Goal: Task Accomplishment & Management: Manage account settings

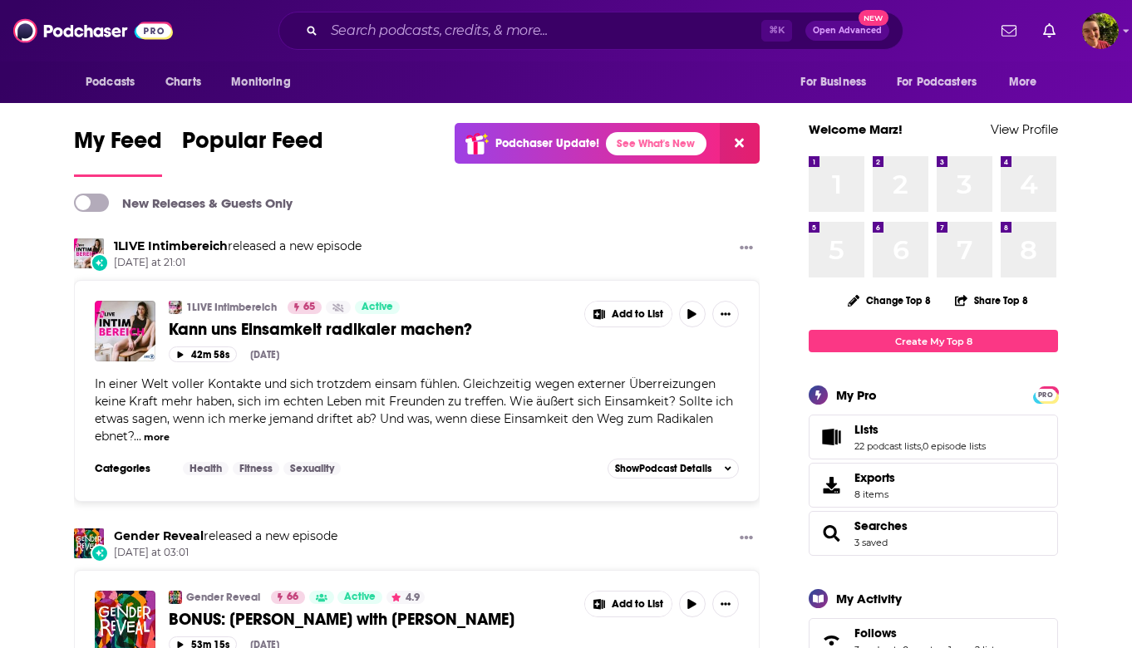
click at [336, 46] on div "⌘ K Open Advanced New" at bounding box center [590, 31] width 625 height 38
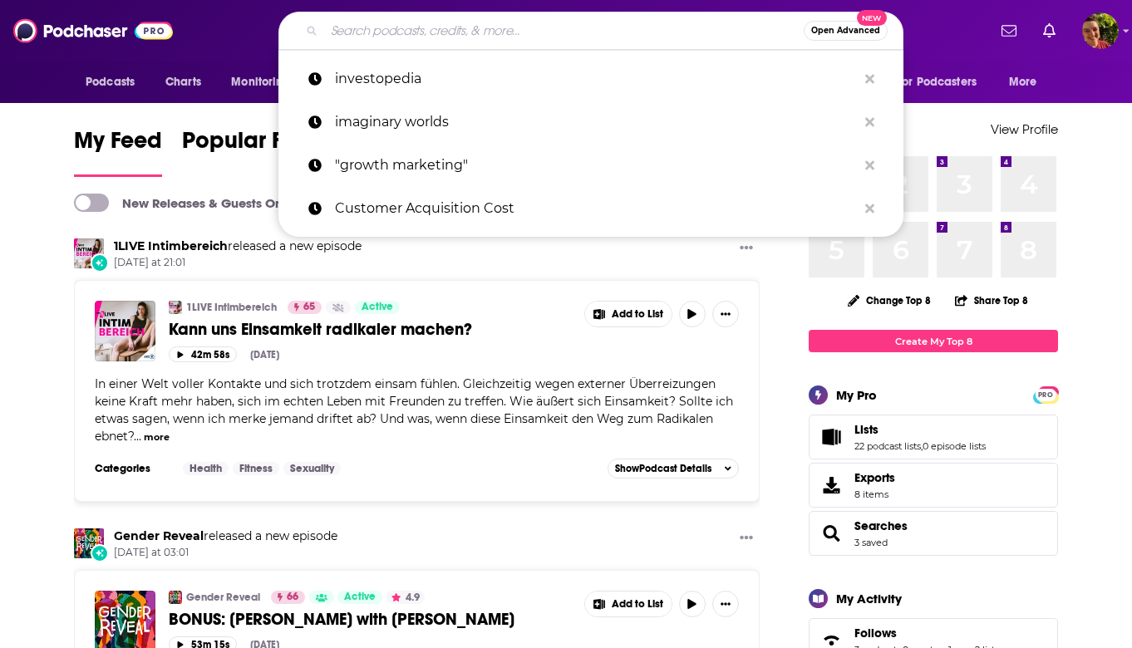
click at [355, 37] on input "Search podcasts, credits, & more..." at bounding box center [564, 30] width 480 height 27
click at [92, 86] on span "Podcasts" at bounding box center [110, 82] width 49 height 23
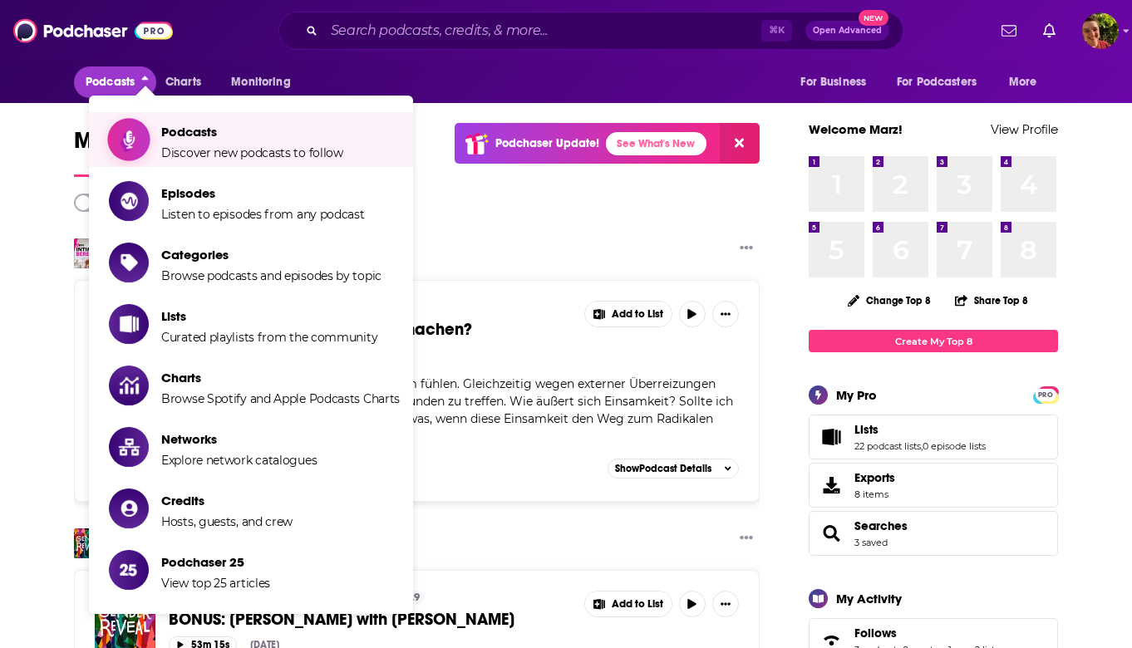
click at [160, 138] on link "Podcasts Discover new podcasts to follow" at bounding box center [254, 140] width 291 height 42
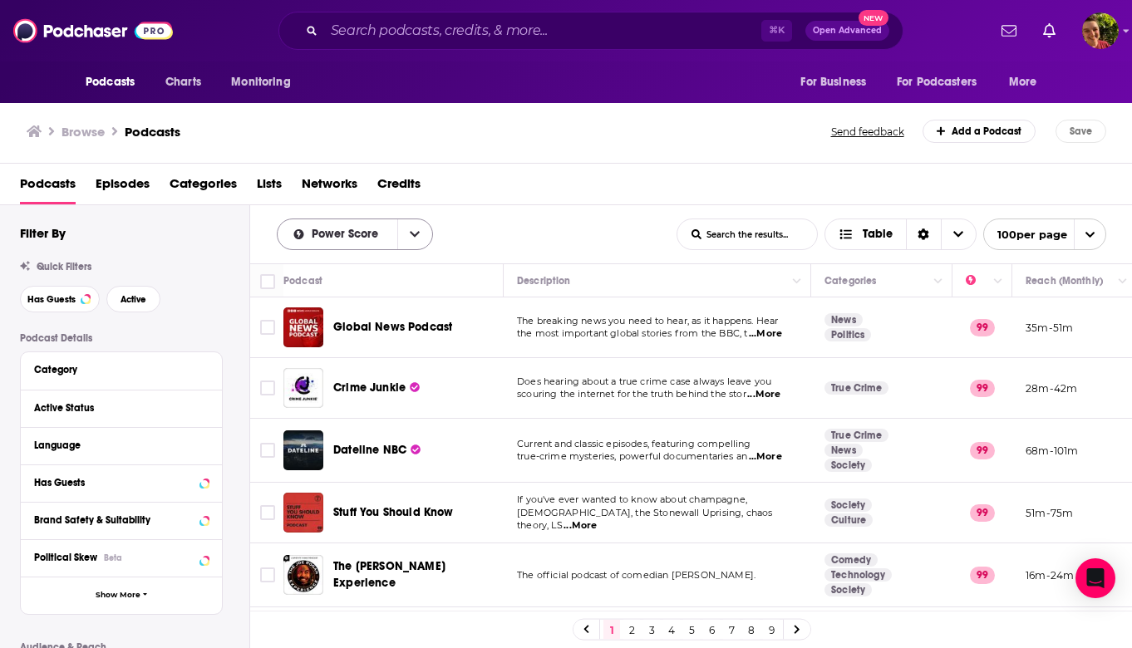
click at [381, 229] on span "Power Score" at bounding box center [348, 235] width 72 height 12
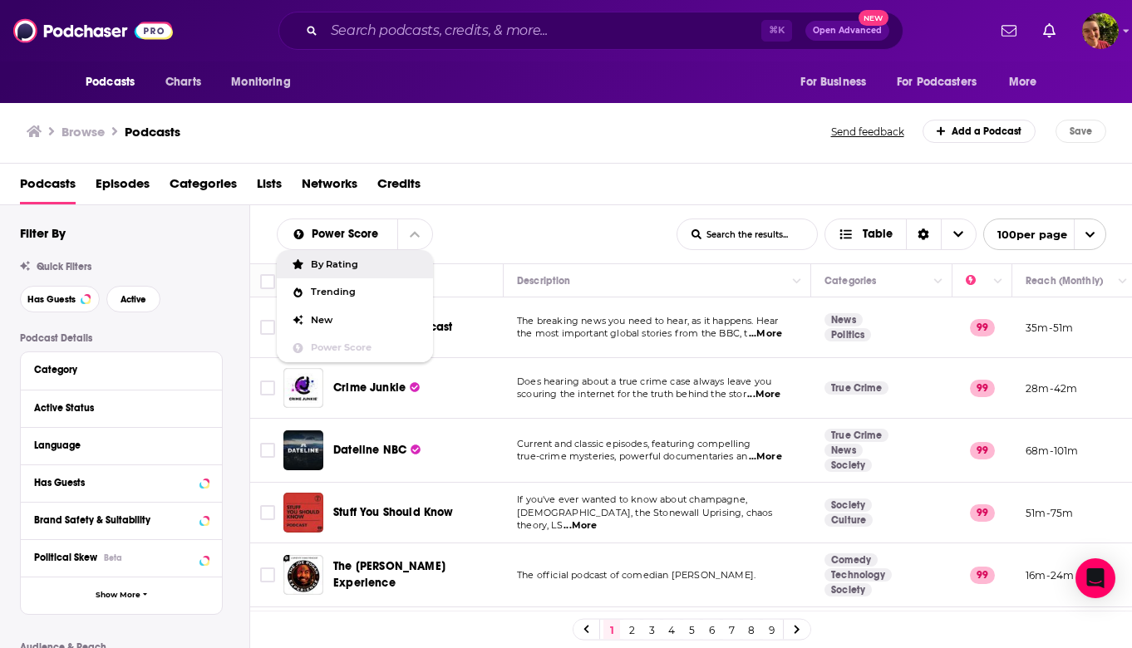
click at [511, 183] on div "Podcasts Episodes Categories Lists Networks Credits" at bounding box center [570, 187] width 1100 height 34
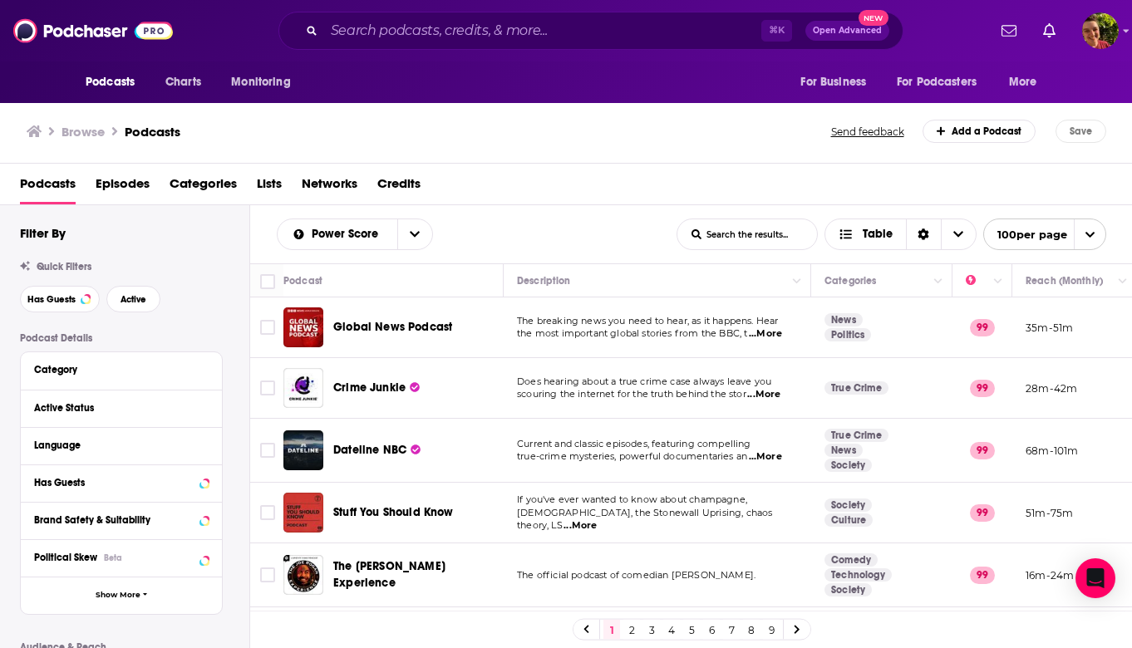
click at [1074, 228] on span "open menu" at bounding box center [1090, 234] width 32 height 30
click at [1066, 185] on div "Podcasts Episodes Categories Lists Networks Credits" at bounding box center [570, 187] width 1100 height 34
click at [269, 281] on input "Toggle select all" at bounding box center [267, 281] width 15 height 15
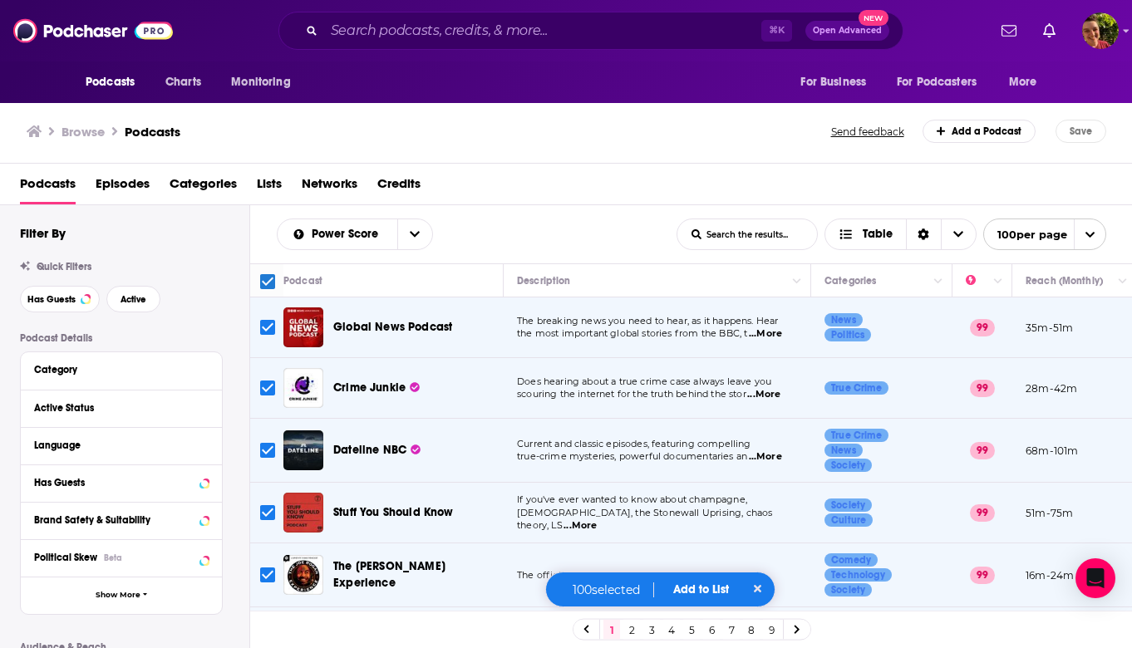
click at [269, 281] on input "Toggle select all" at bounding box center [267, 281] width 15 height 15
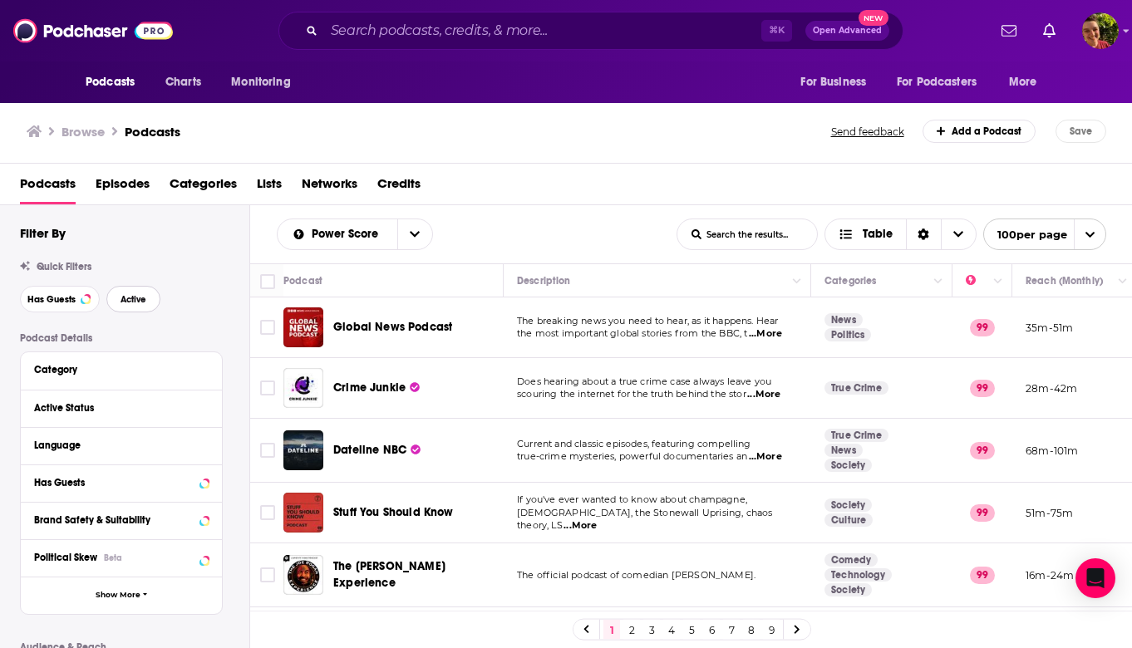
click at [139, 307] on button "Active" at bounding box center [133, 299] width 54 height 27
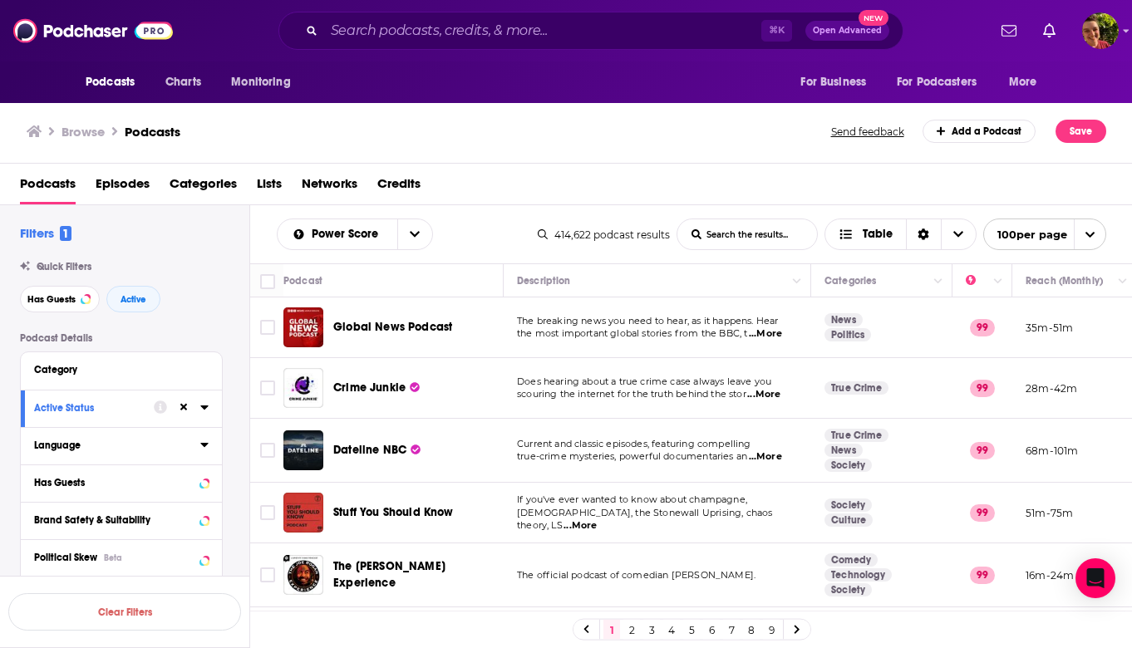
click at [204, 449] on icon at bounding box center [204, 444] width 8 height 13
click at [73, 507] on span "English" at bounding box center [72, 501] width 33 height 12
click at [41, 506] on input "multiSelectOption-en-0" at bounding box center [41, 506] width 0 height 0
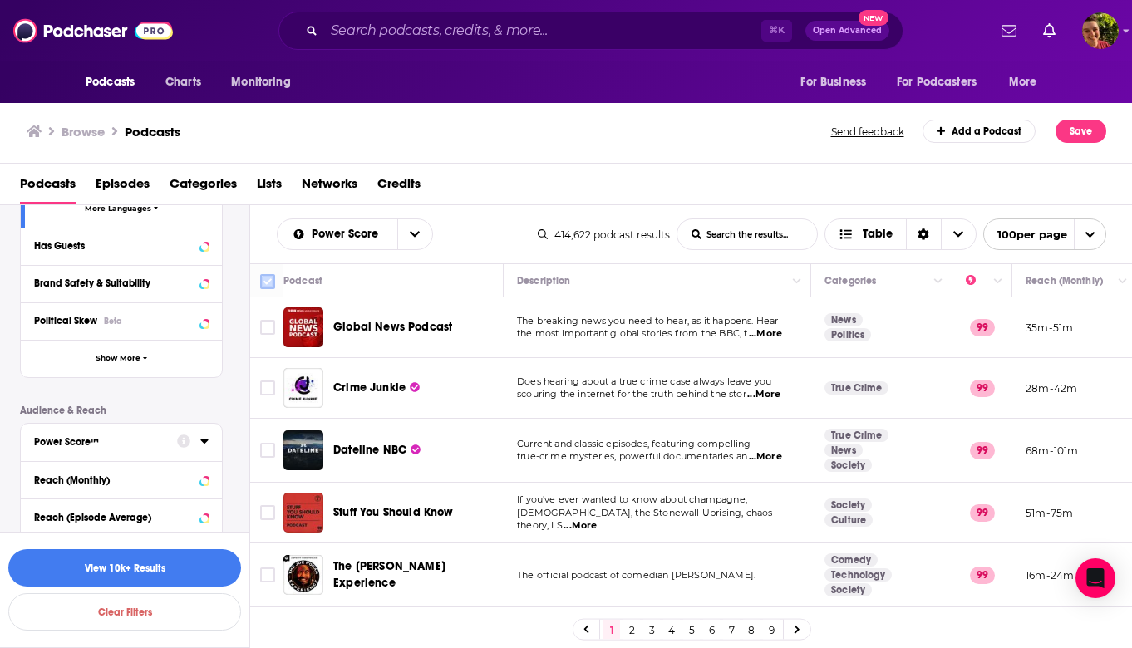
click at [265, 276] on input "Toggle select all" at bounding box center [267, 281] width 15 height 15
checkbox input "true"
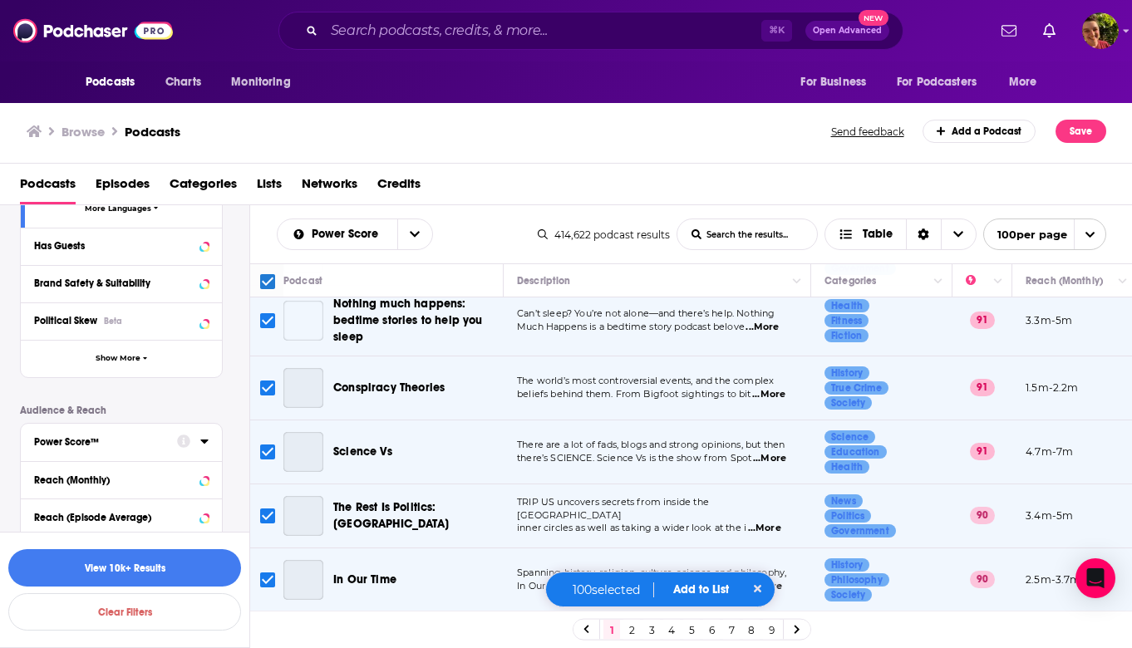
scroll to position [6011, 0]
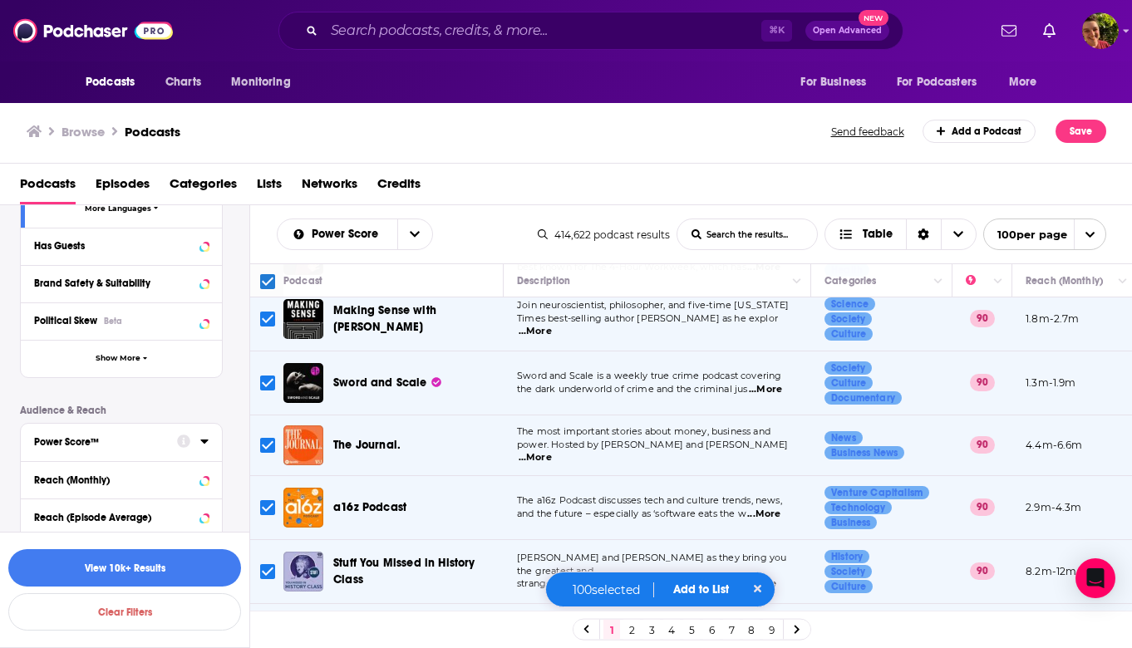
click at [695, 586] on button "Add to List" at bounding box center [701, 590] width 82 height 14
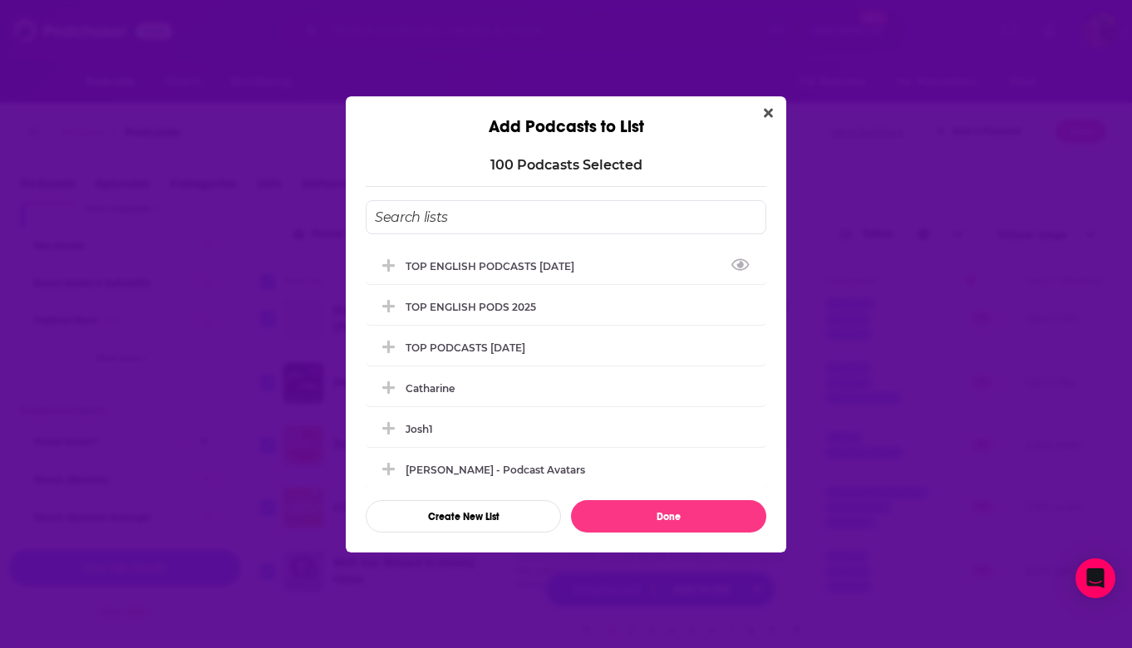
click at [722, 224] on input "Add Podcast To List" at bounding box center [566, 217] width 401 height 34
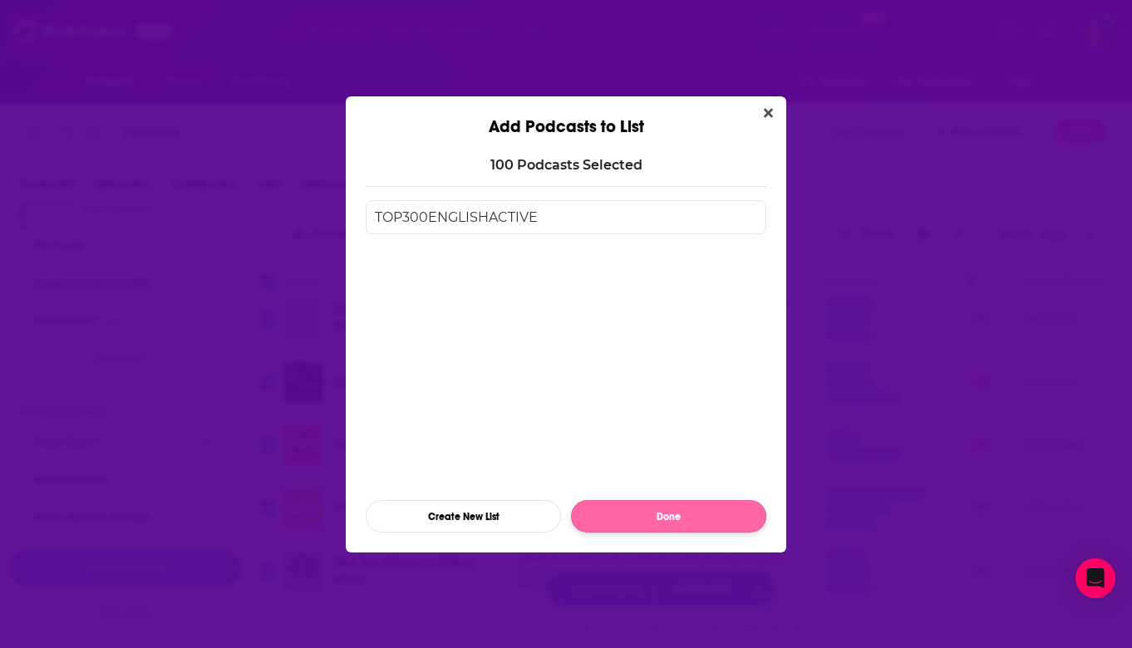
type input "TOP300ENGLISHACTIVE"
click at [663, 516] on button "Done" at bounding box center [668, 516] width 195 height 32
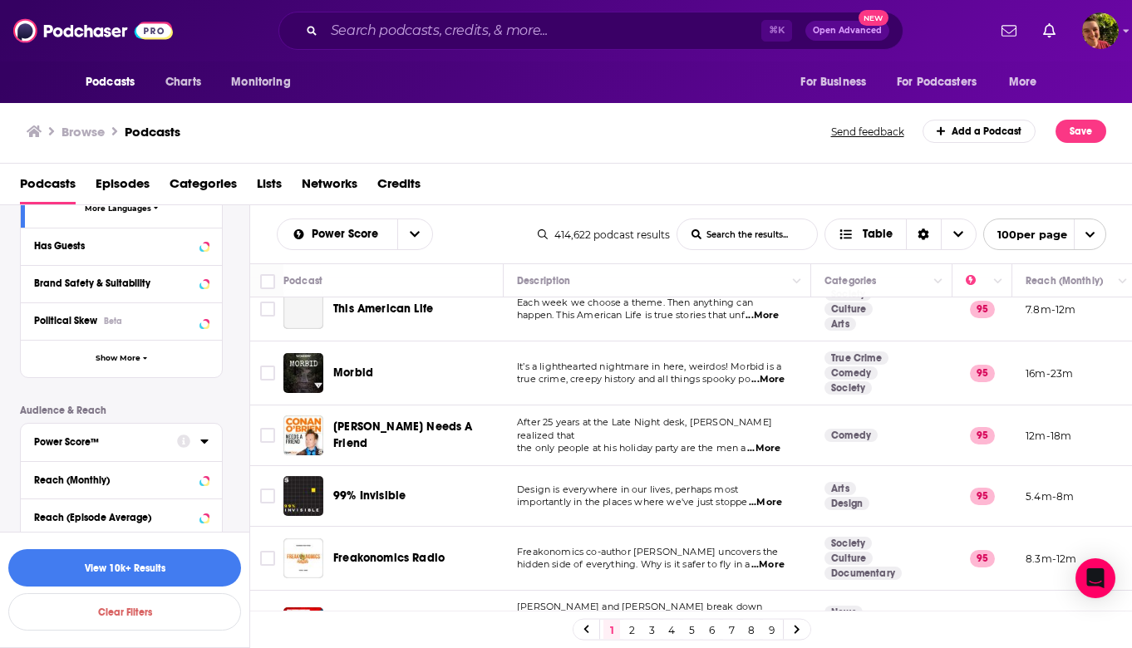
scroll to position [0, 0]
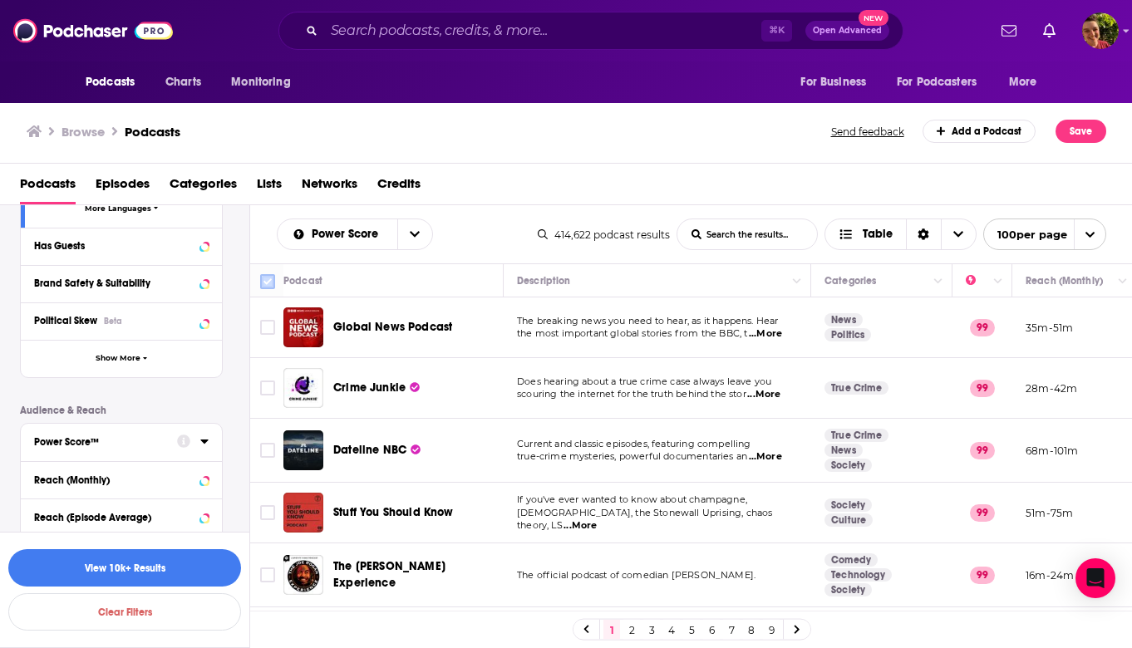
click at [266, 281] on input "Toggle select all" at bounding box center [267, 281] width 15 height 15
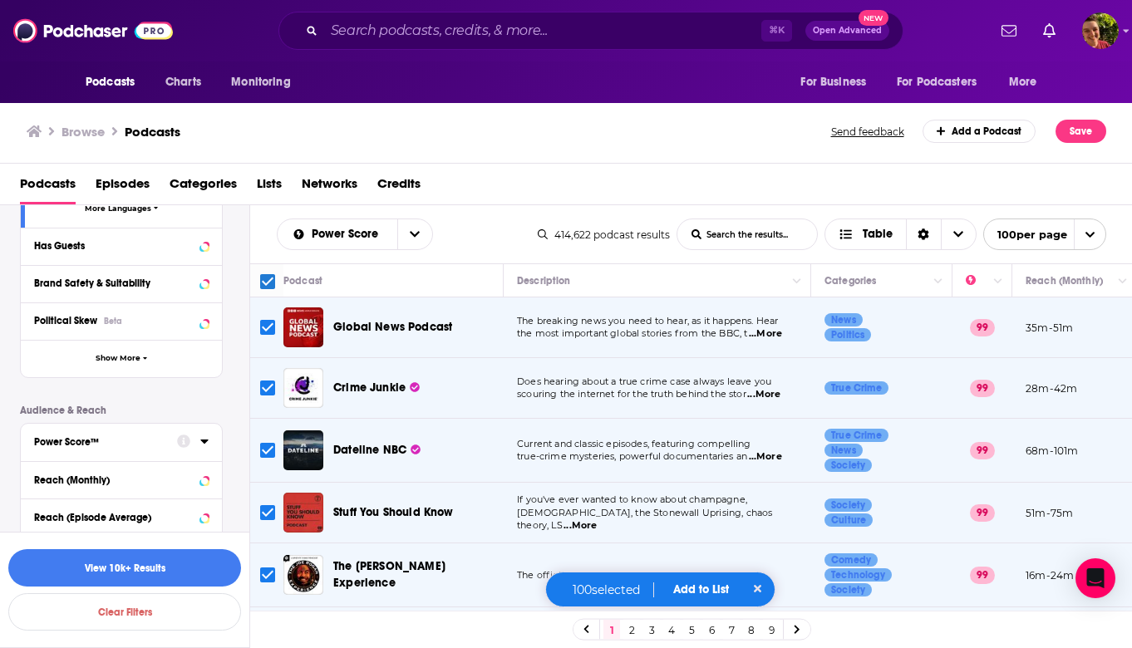
click at [721, 585] on button "Add to List" at bounding box center [701, 590] width 82 height 14
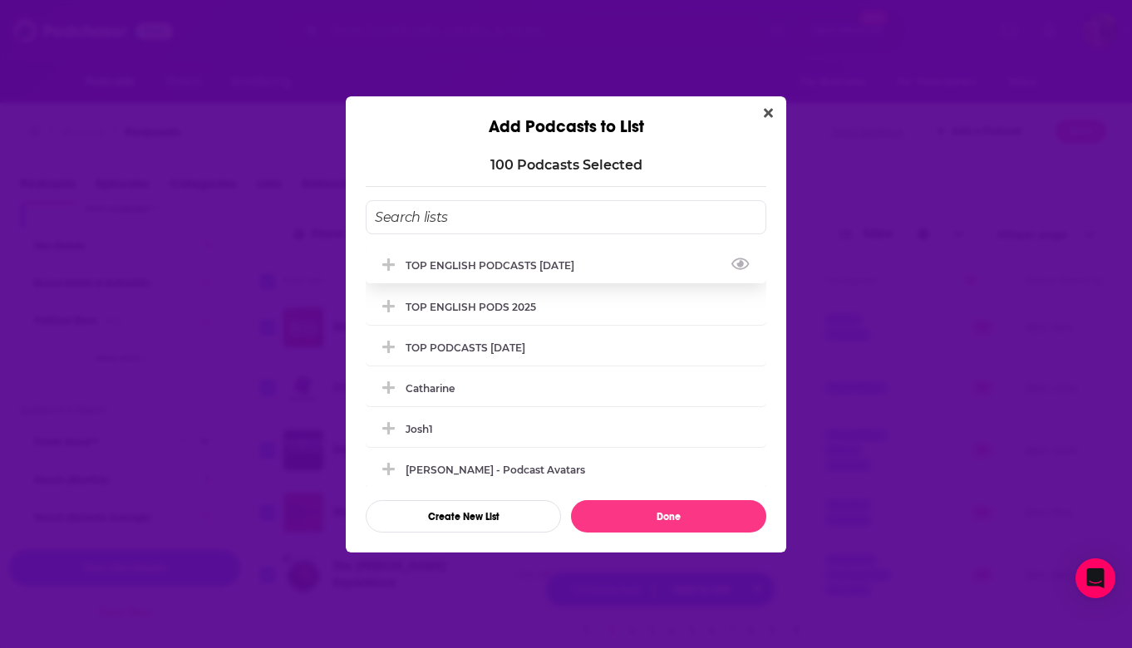
click at [396, 259] on span "Add Podcast To List" at bounding box center [389, 266] width 16 height 16
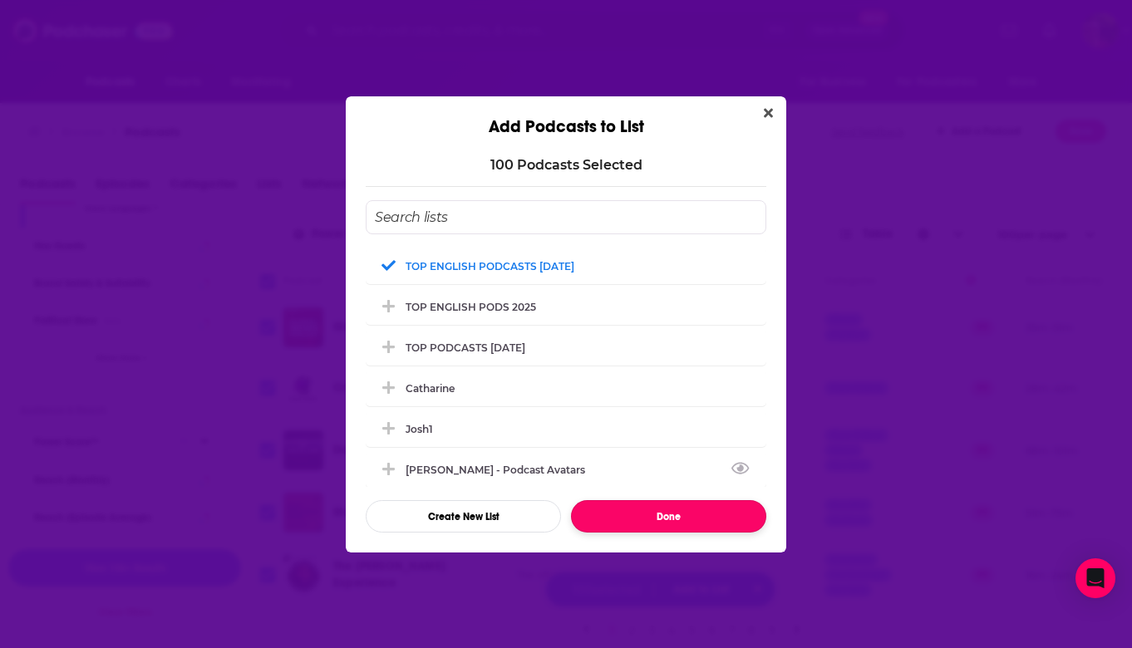
click at [652, 514] on button "Done" at bounding box center [668, 516] width 195 height 32
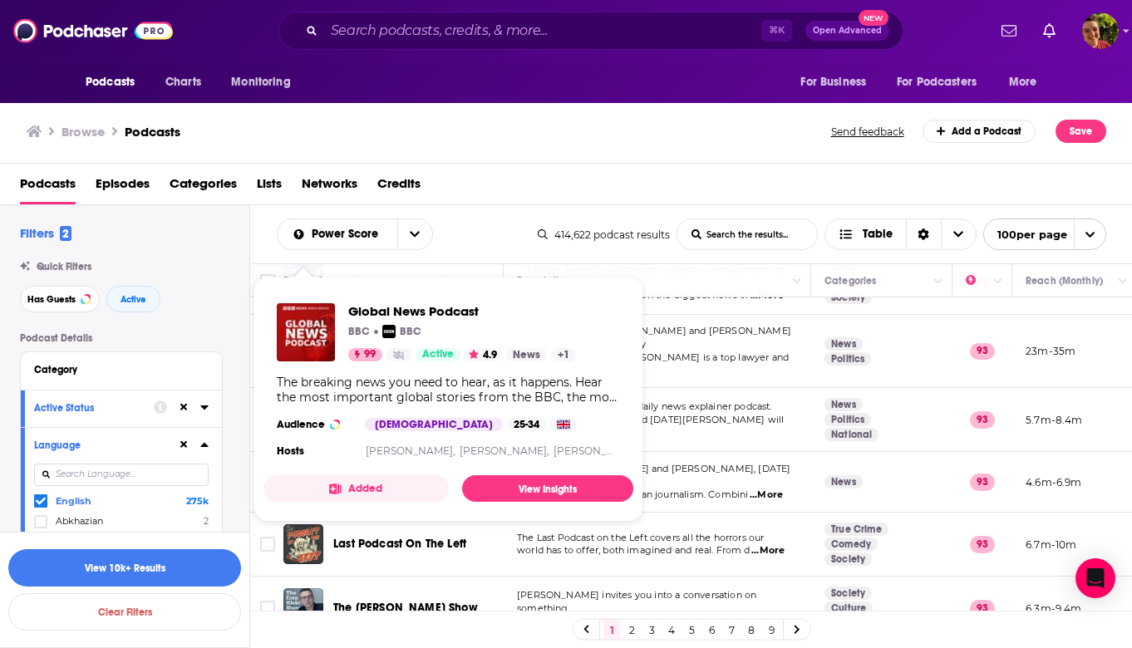
scroll to position [3172, 0]
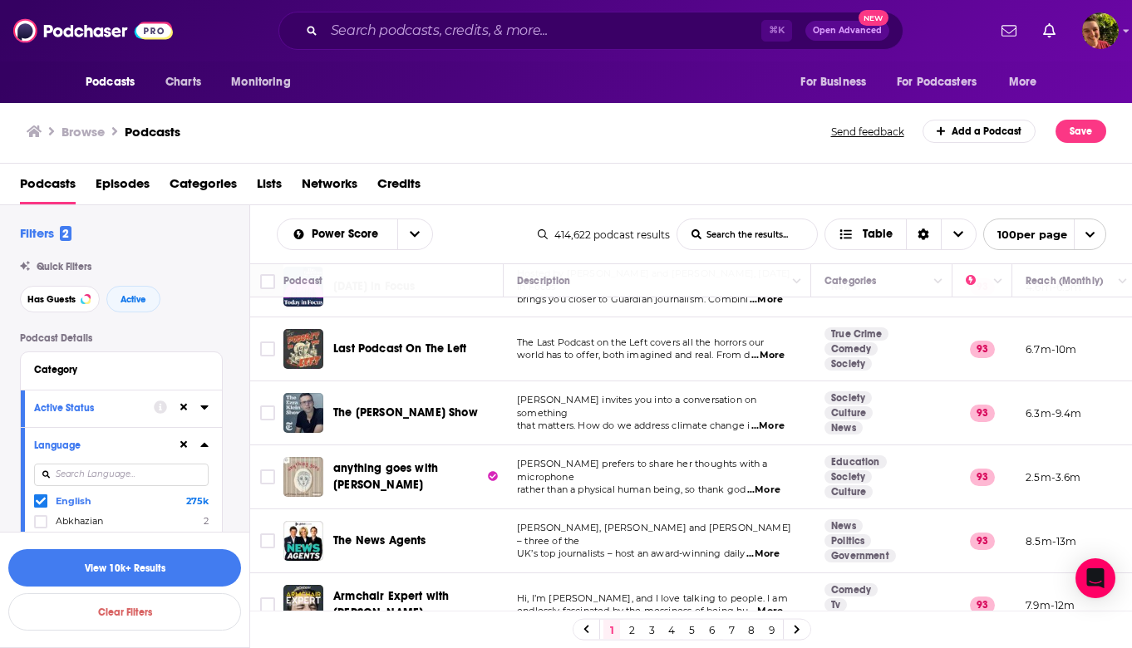
click at [633, 635] on link "2" at bounding box center [631, 630] width 17 height 20
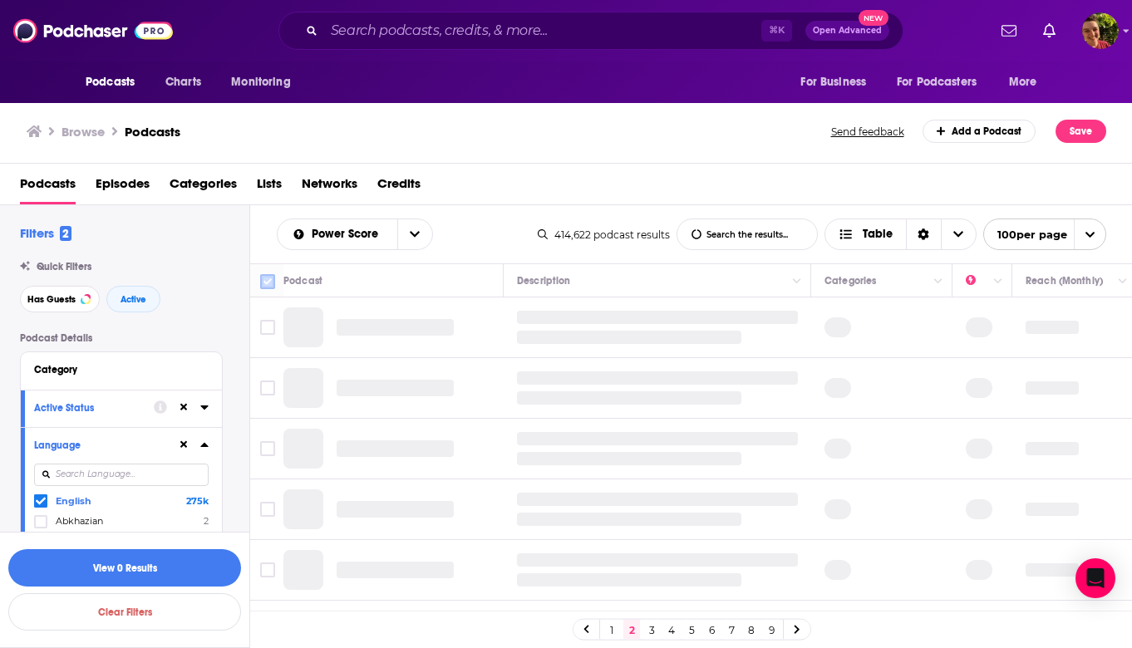
click at [268, 286] on input "Toggle select all" at bounding box center [267, 281] width 15 height 15
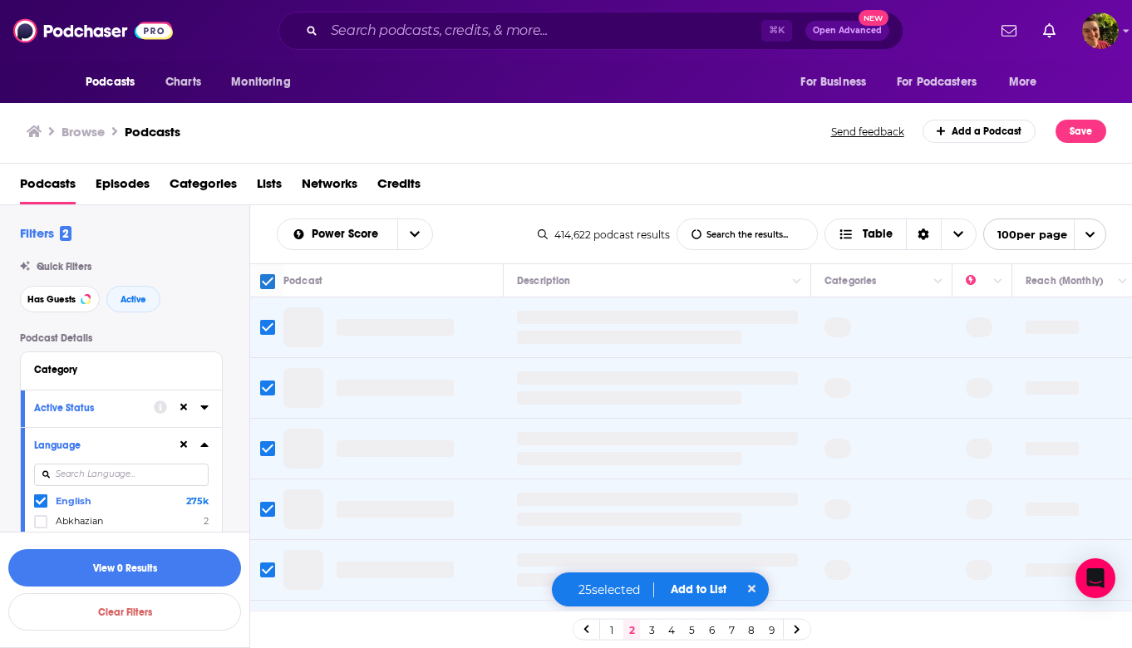
click at [268, 283] on input "Toggle select all" at bounding box center [267, 281] width 15 height 15
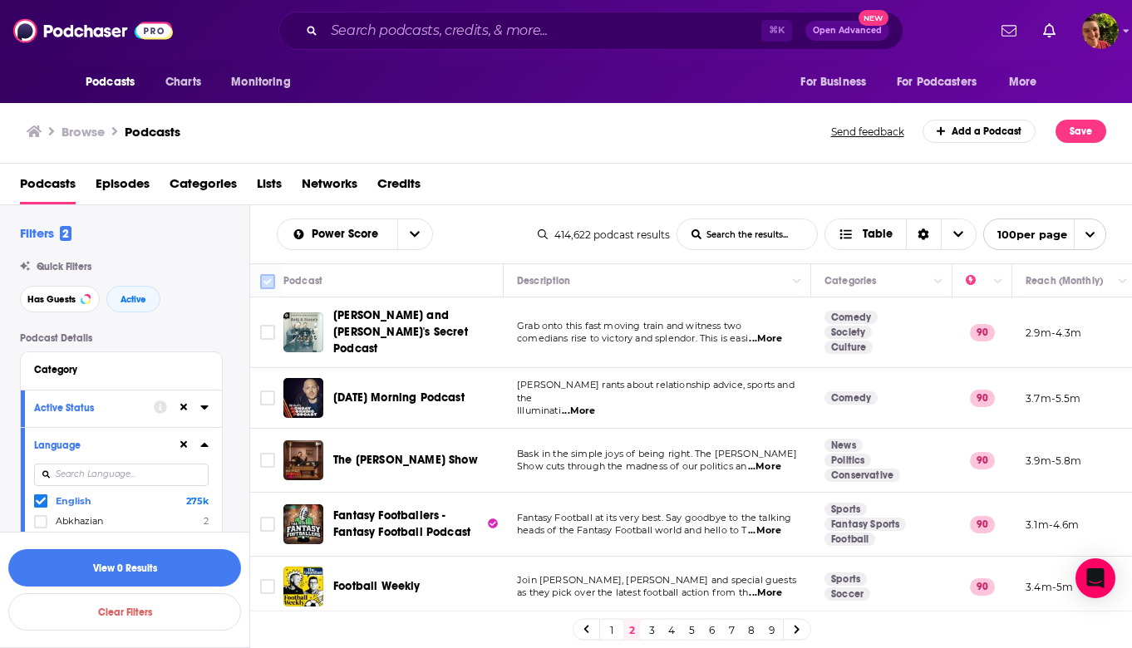
click at [265, 281] on input "Toggle select all" at bounding box center [267, 281] width 15 height 15
checkbox input "true"
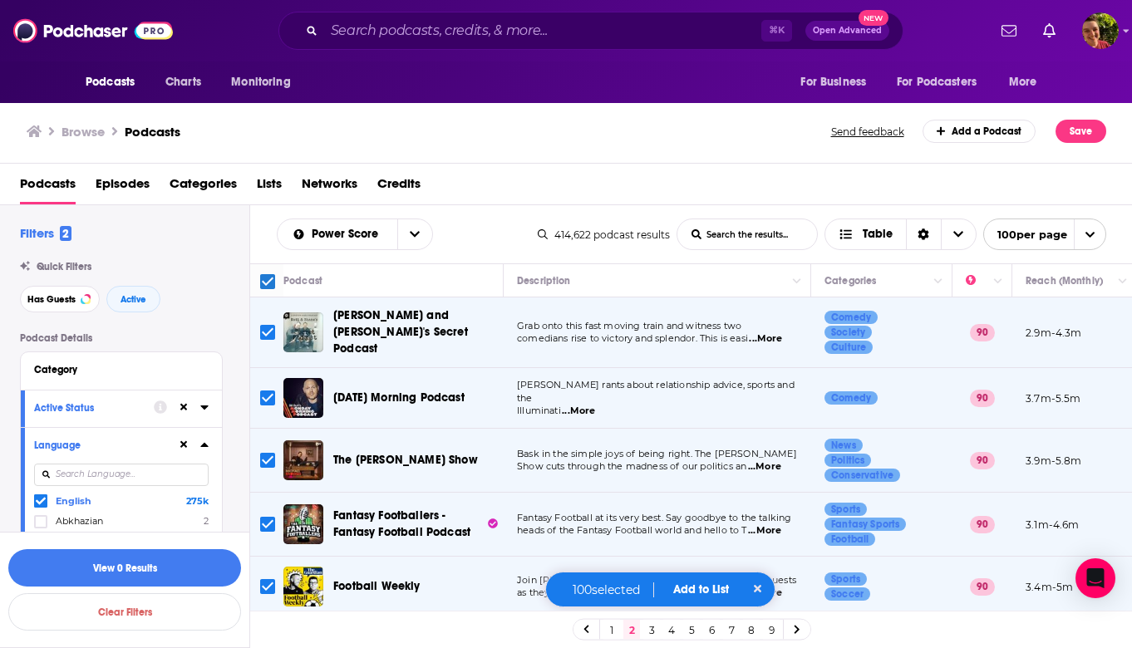
click at [697, 585] on button "Add to List" at bounding box center [701, 590] width 82 height 14
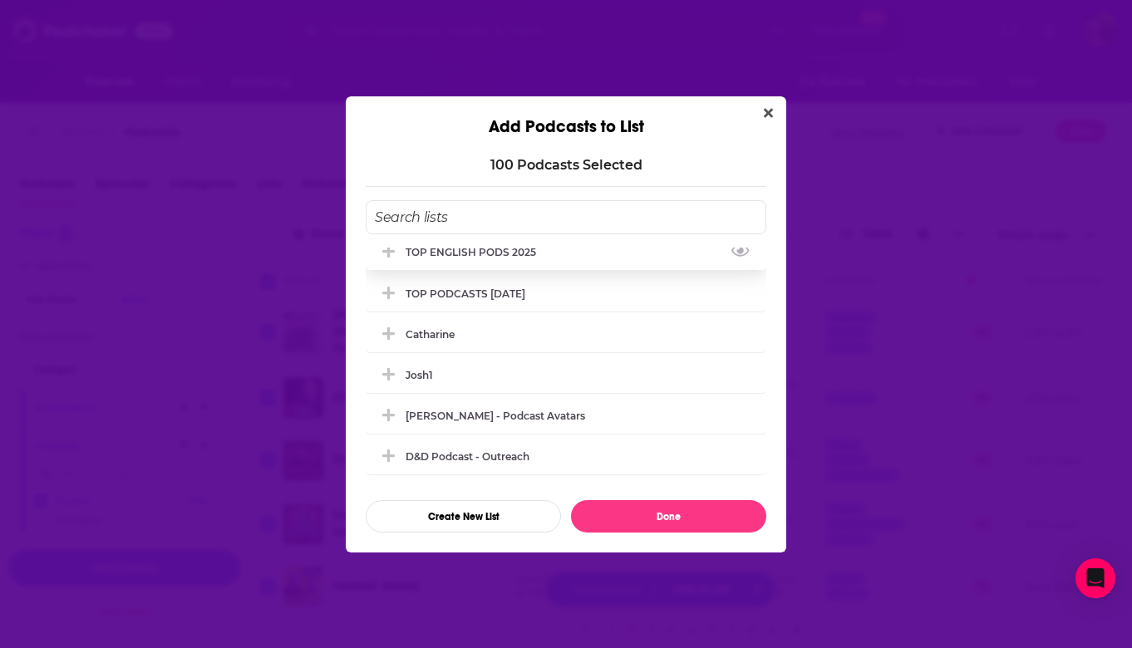
scroll to position [58, 0]
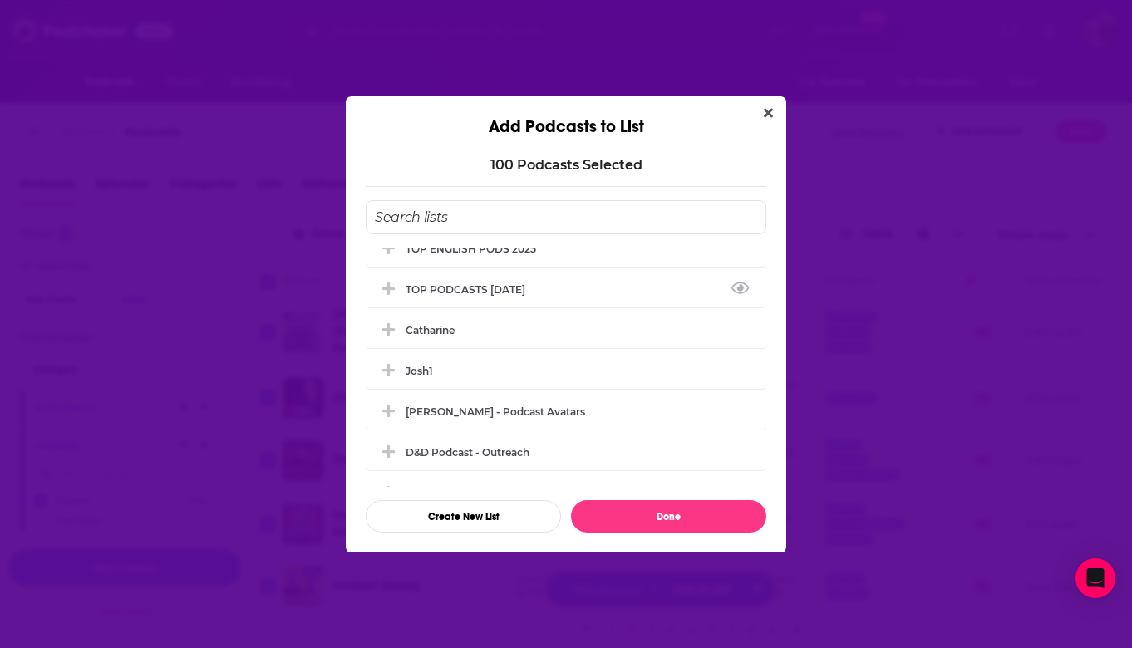
click at [763, 124] on div "Add Podcasts to List" at bounding box center [566, 116] width 440 height 41
click at [765, 118] on icon "Close" at bounding box center [768, 112] width 9 height 13
